Goal: Information Seeking & Learning: Find specific fact

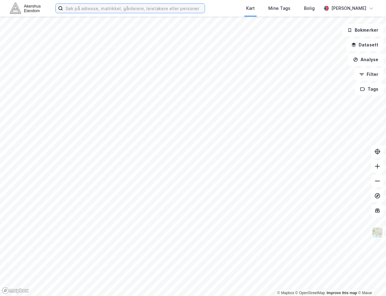
click at [73, 8] on input at bounding box center [134, 8] width 142 height 9
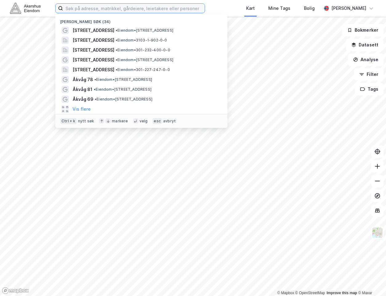
type input "g"
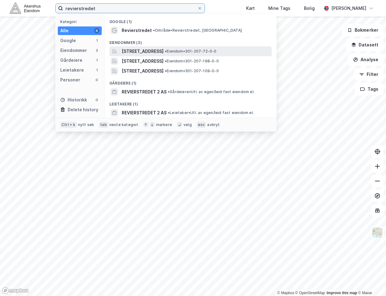
type input "revierstredet"
click at [160, 51] on span "[STREET_ADDRESS]" at bounding box center [143, 51] width 42 height 7
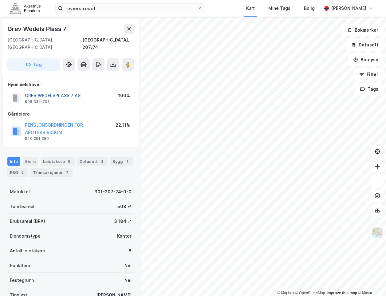
click at [0, 0] on button "GREV WEDELSPLASS 7 AS" at bounding box center [0, 0] width 0 height 0
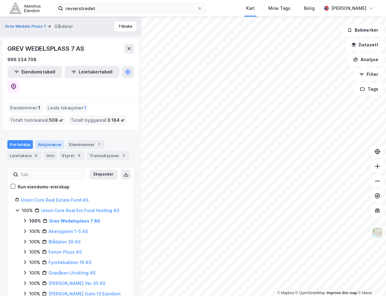
click at [54, 140] on div "Aksjonærer" at bounding box center [49, 144] width 29 height 9
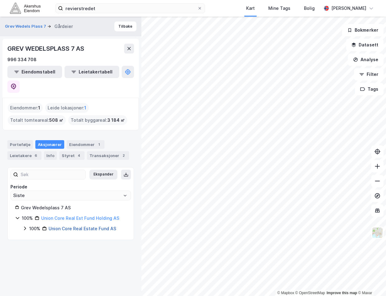
click at [63, 226] on link "Union Core Real Estate Fund AS" at bounding box center [83, 228] width 68 height 5
